Goal: Task Accomplishment & Management: Use online tool/utility

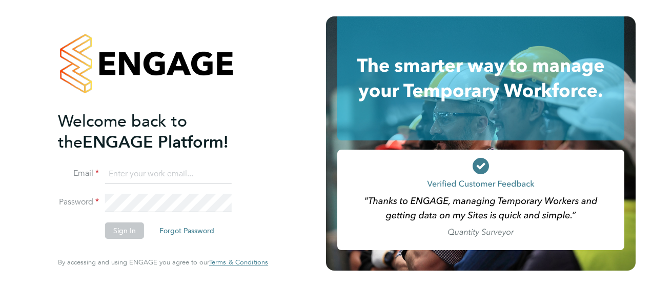
type input "[PERSON_NAME][EMAIL_ADDRESS][PERSON_NAME][DOMAIN_NAME]"
click at [127, 226] on button "Sign In" at bounding box center [124, 230] width 39 height 16
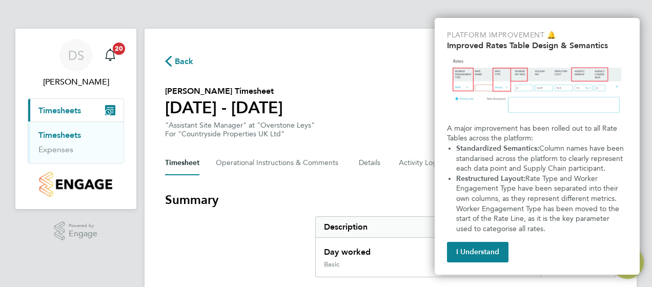
click at [78, 137] on link "Timesheets" at bounding box center [59, 135] width 43 height 10
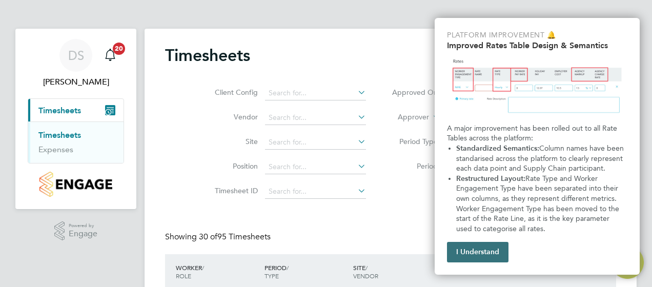
click at [483, 253] on button "I Understand" at bounding box center [477, 252] width 61 height 20
